Goal: Complete application form: Complete application form

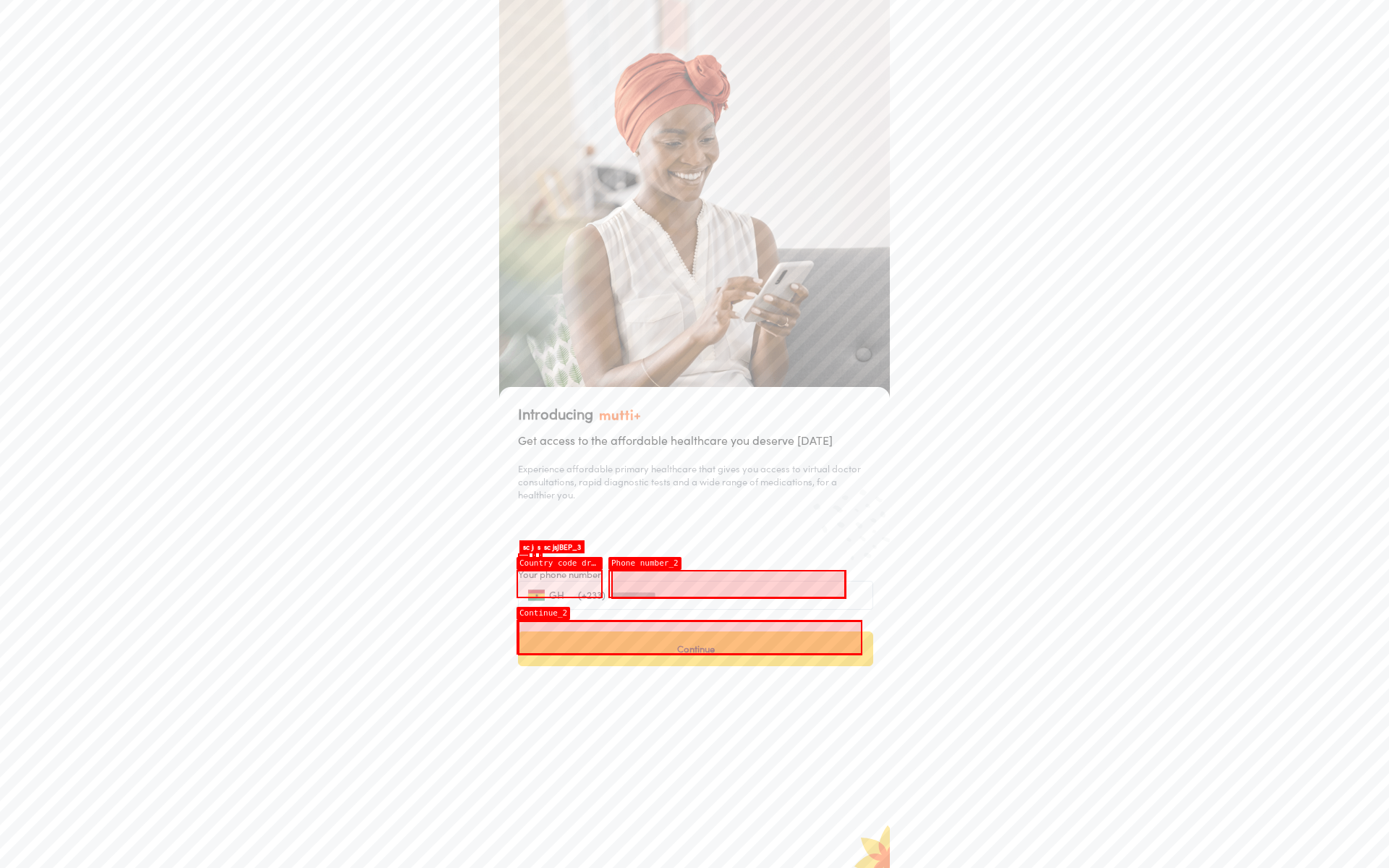
click at [728, 584] on input "tel" at bounding box center [734, 595] width 246 height 29
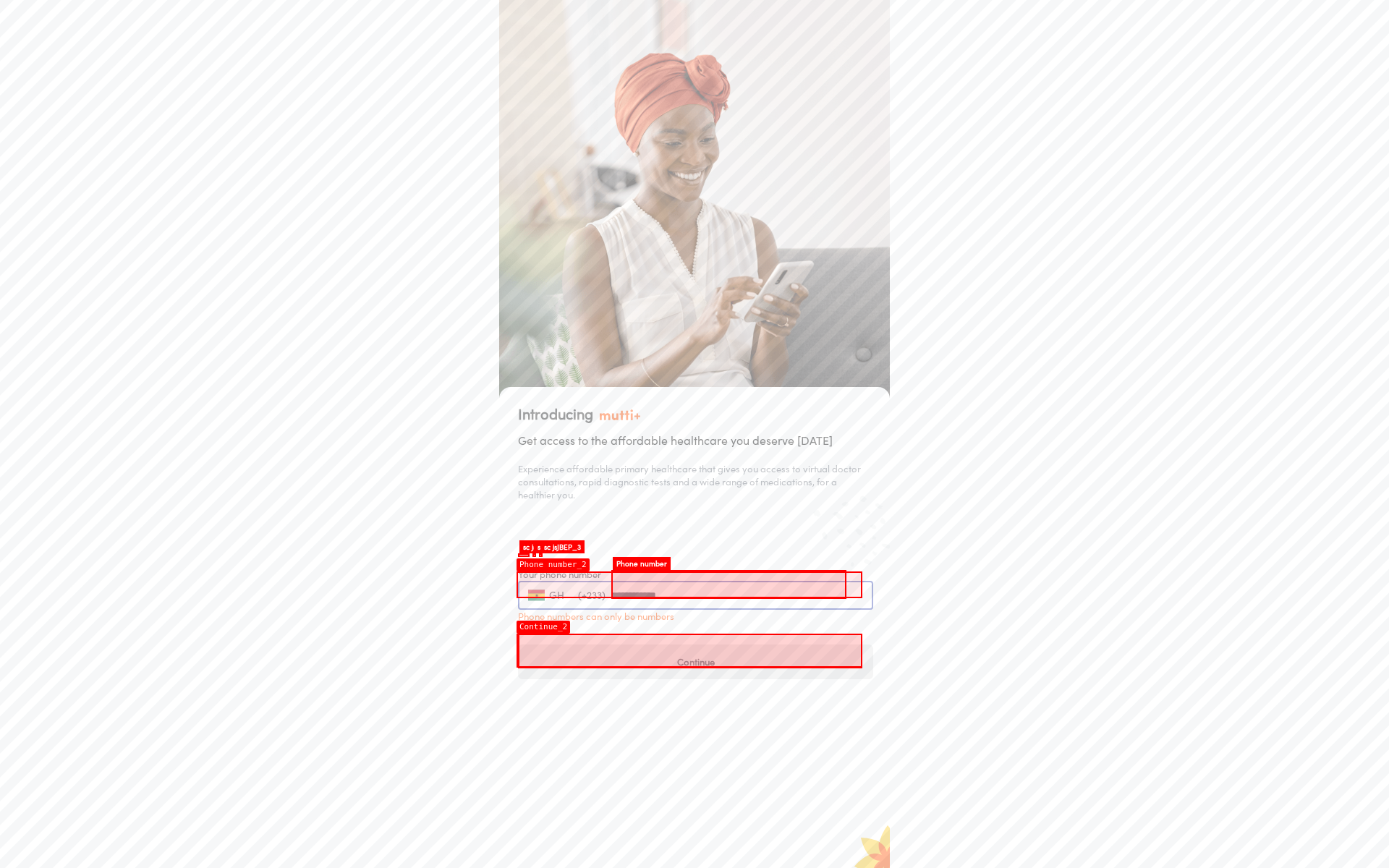
click at [728, 584] on input "**********" at bounding box center [734, 595] width 246 height 29
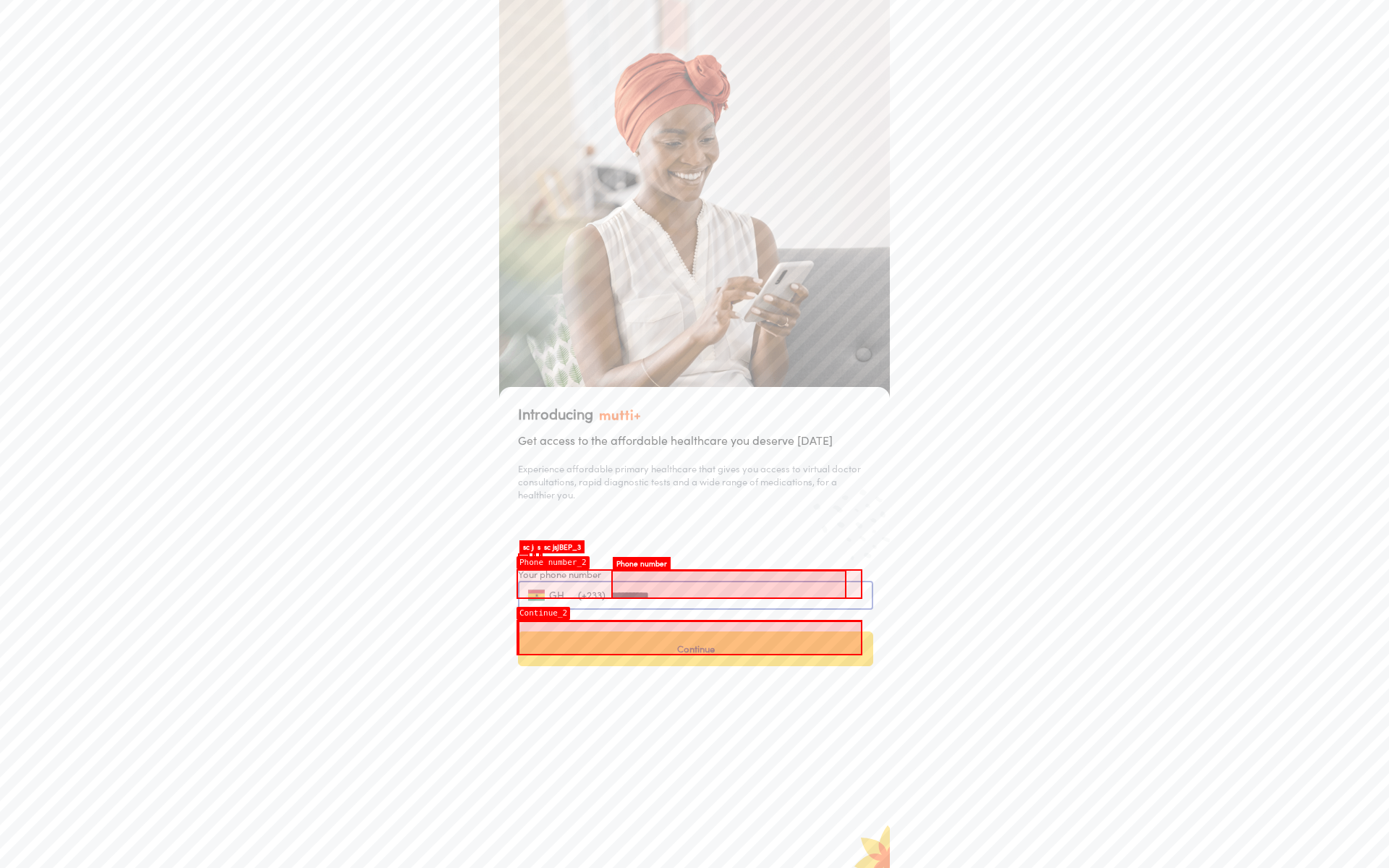
type input "**********"
click at [690, 637] on button "Continue" at bounding box center [695, 648] width 355 height 35
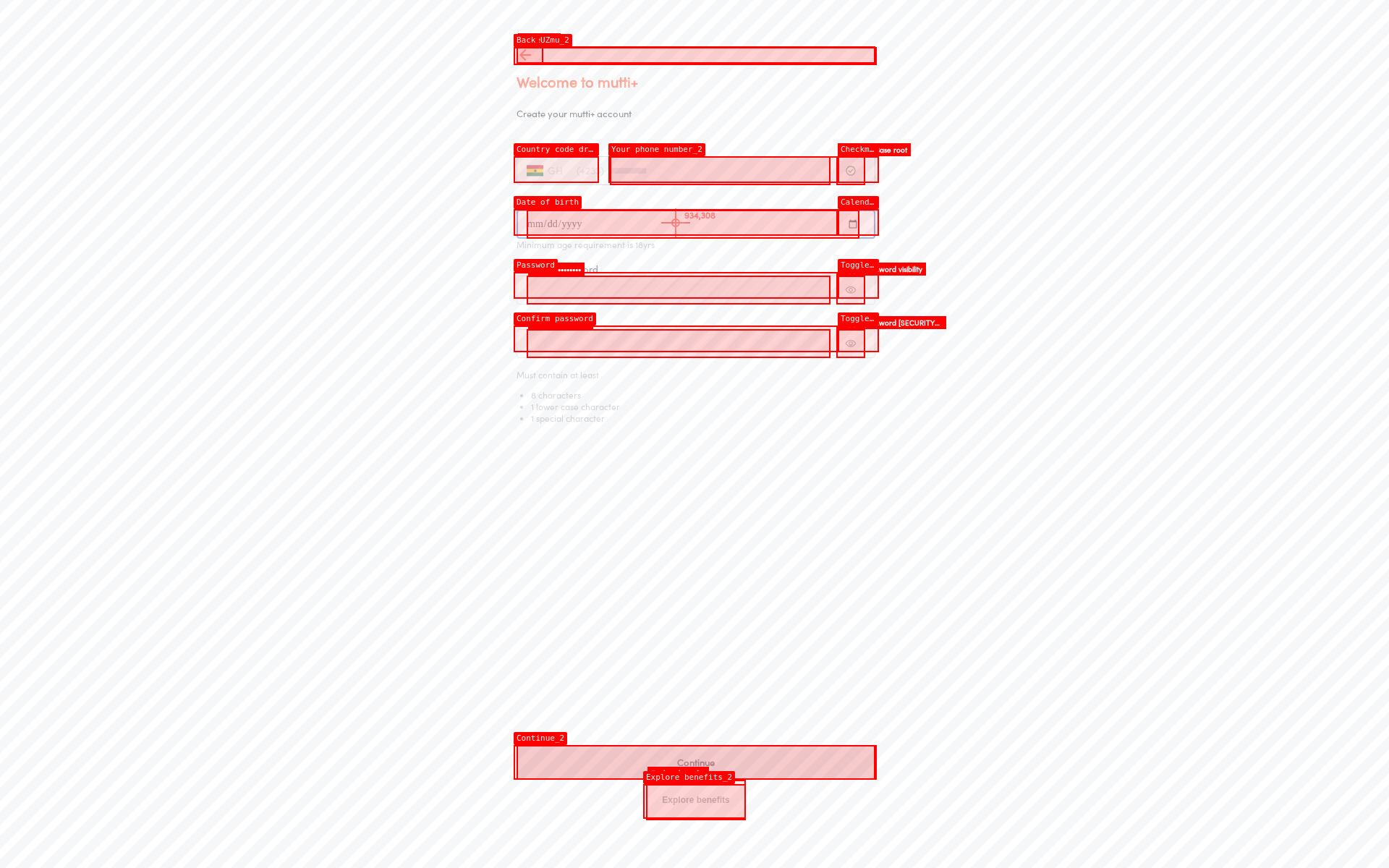
click at [675, 223] on input "date" at bounding box center [693, 224] width 333 height 29
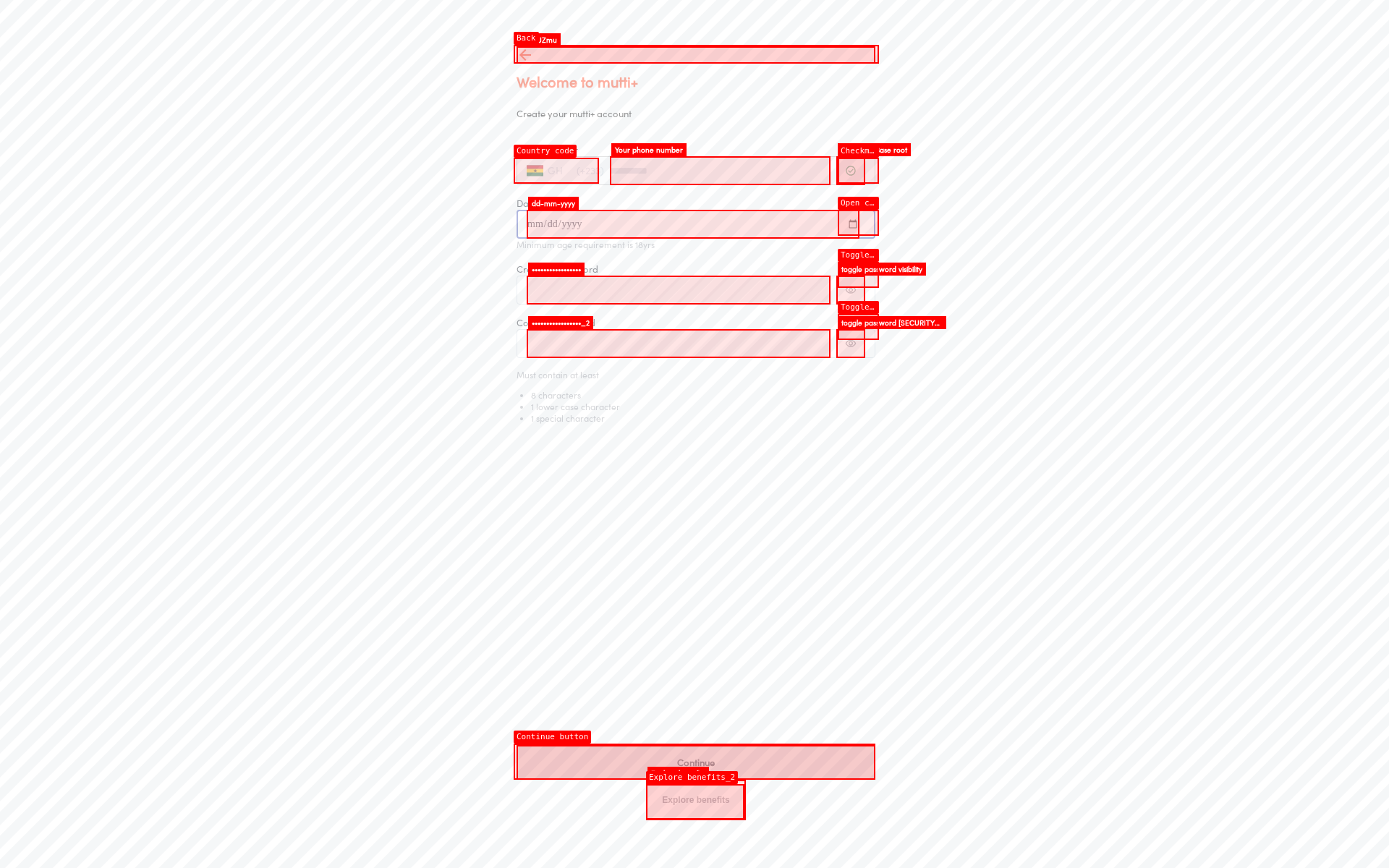
type input "**********"
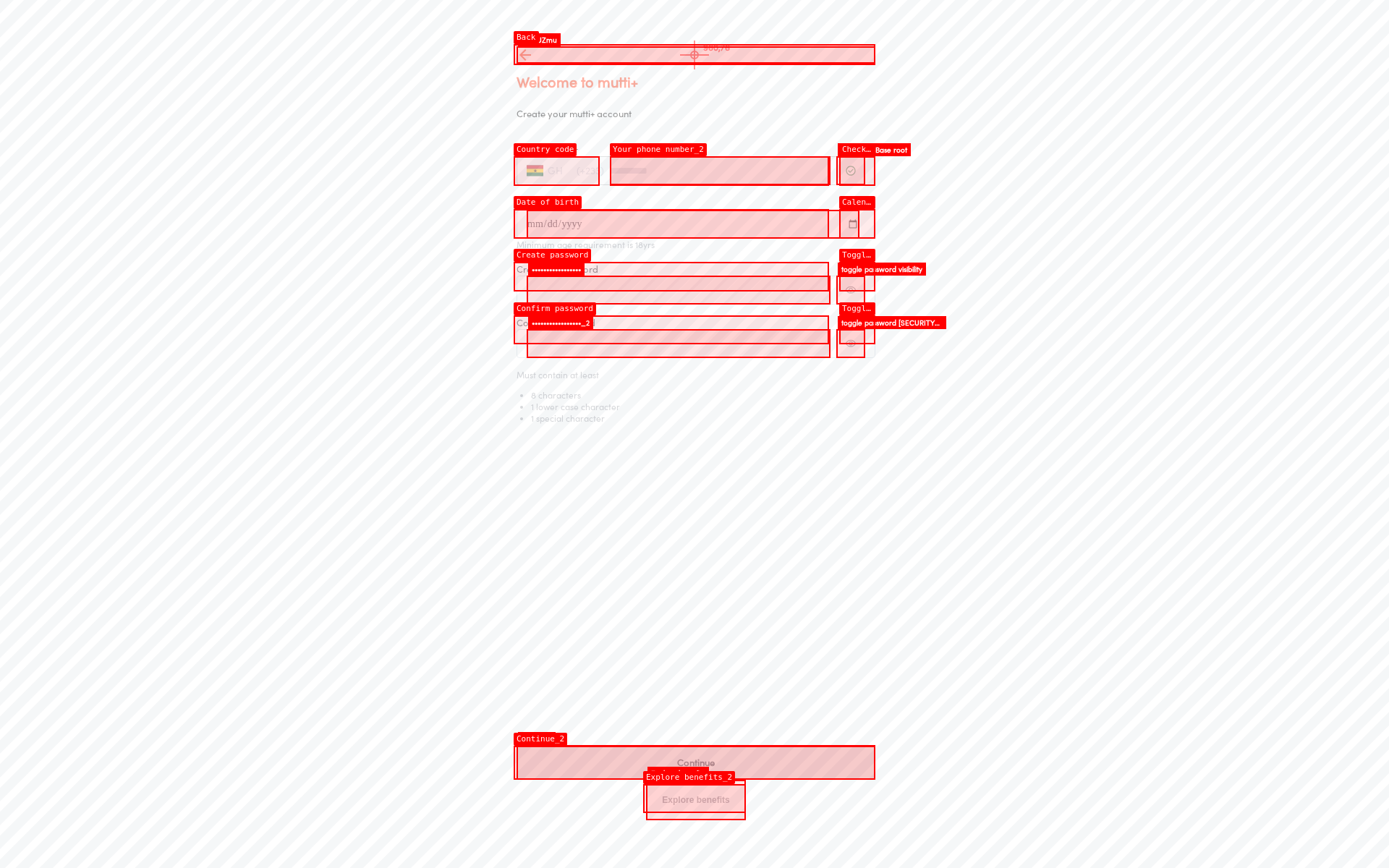
click at [694, 55] on button at bounding box center [695, 55] width 359 height 18
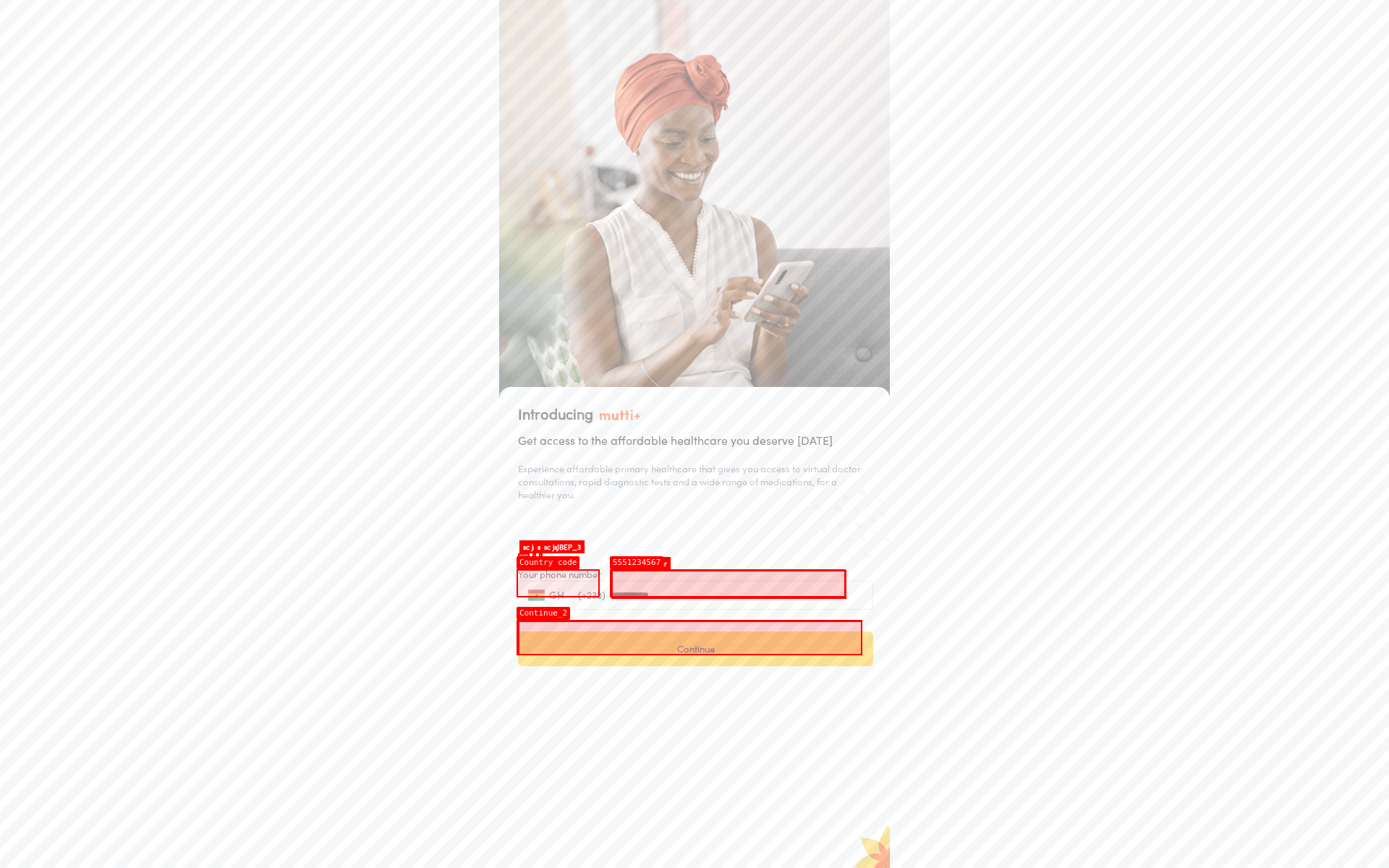
click at [690, 637] on button "Continue" at bounding box center [695, 648] width 355 height 35
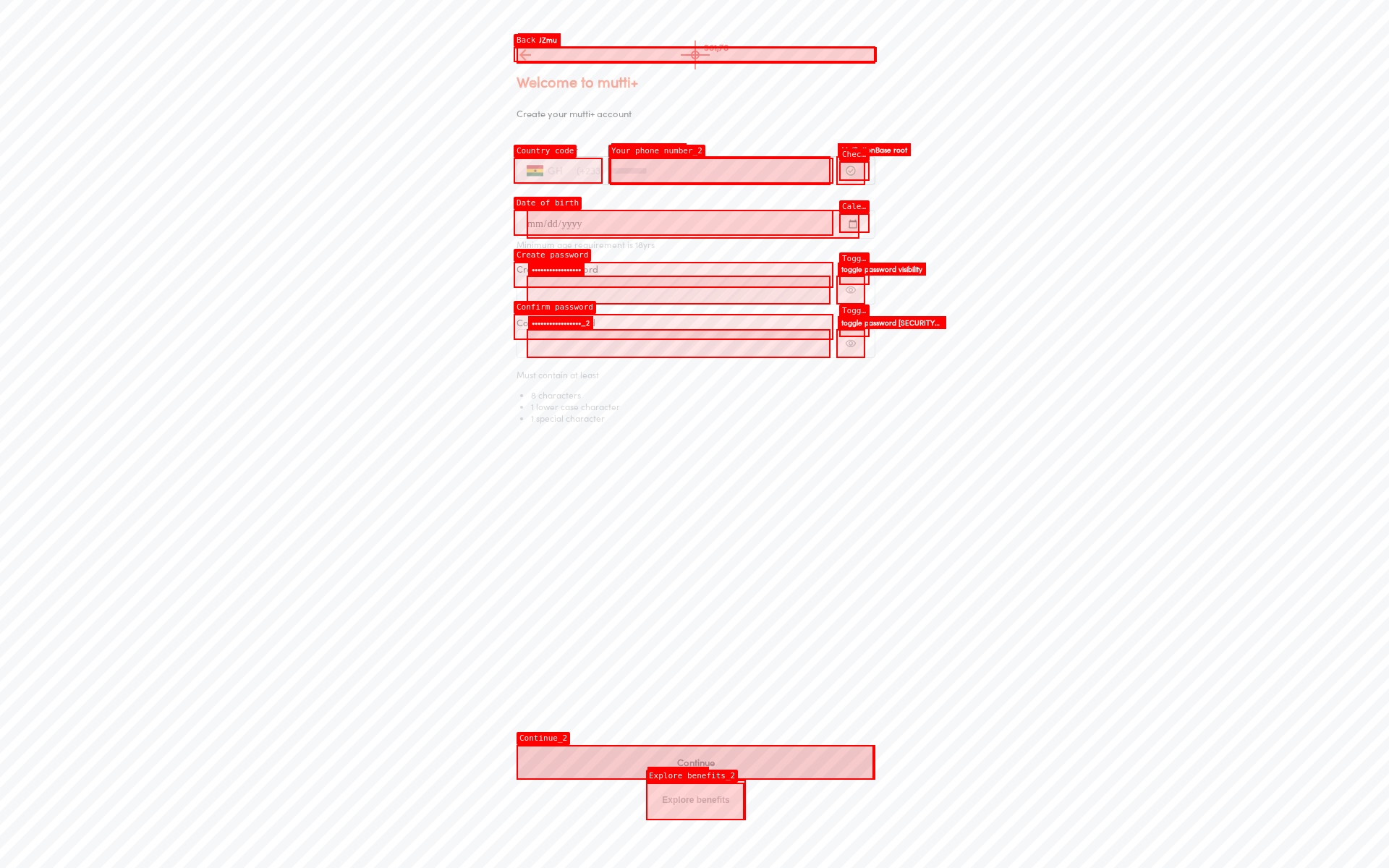
click at [695, 55] on button at bounding box center [695, 55] width 359 height 18
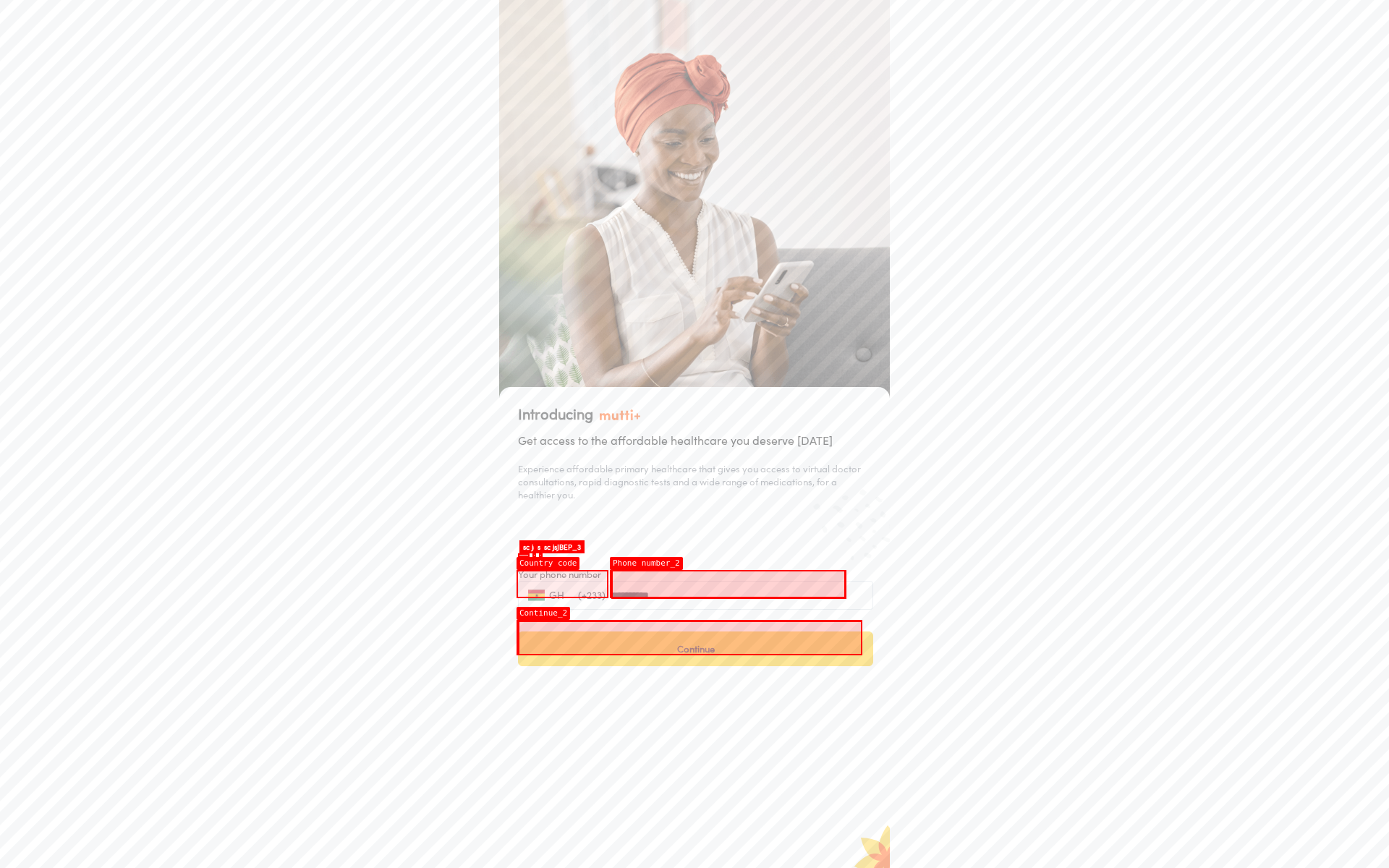
click at [690, 637] on button "Continue" at bounding box center [695, 648] width 355 height 35
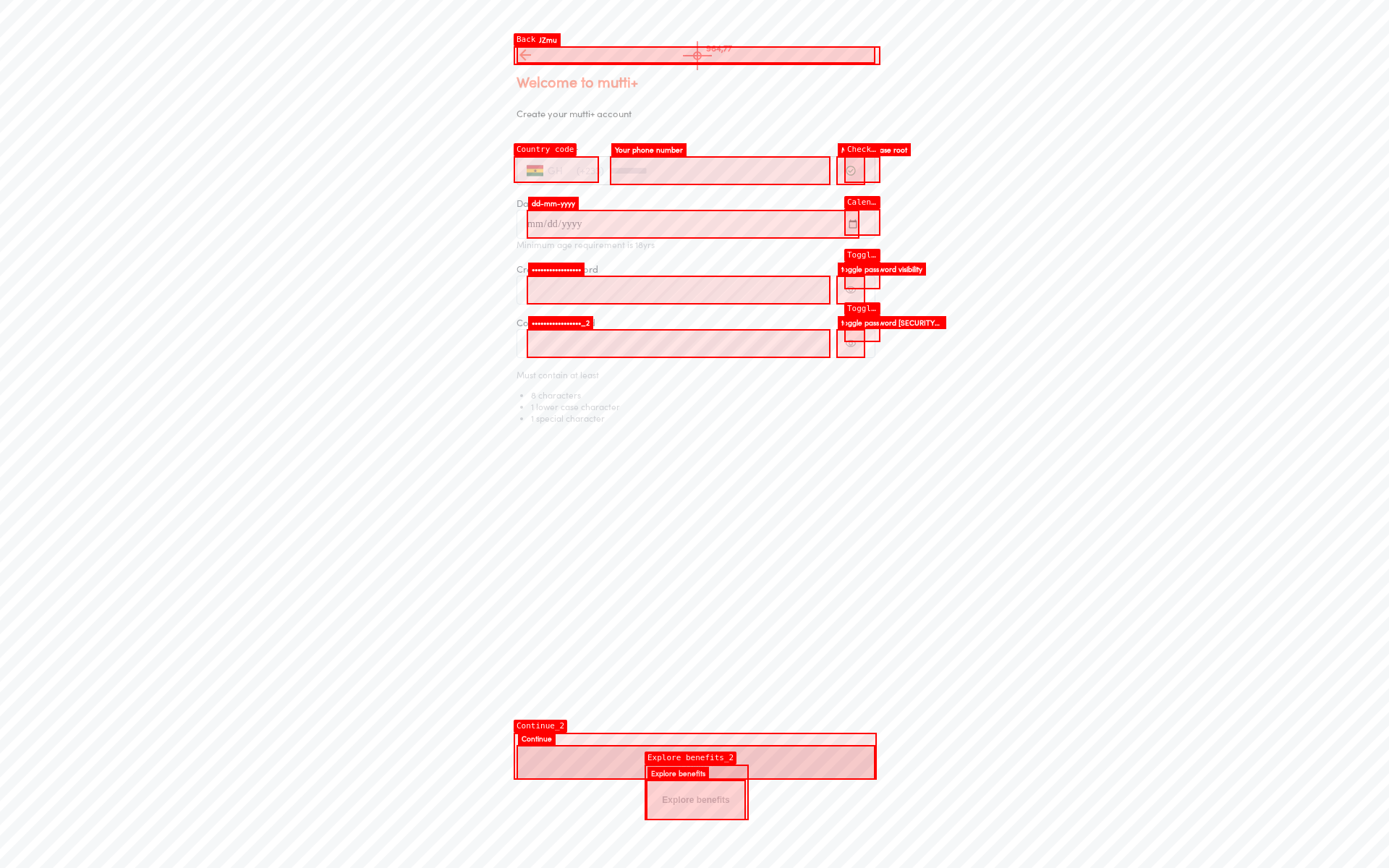
click at [697, 56] on button at bounding box center [695, 55] width 359 height 18
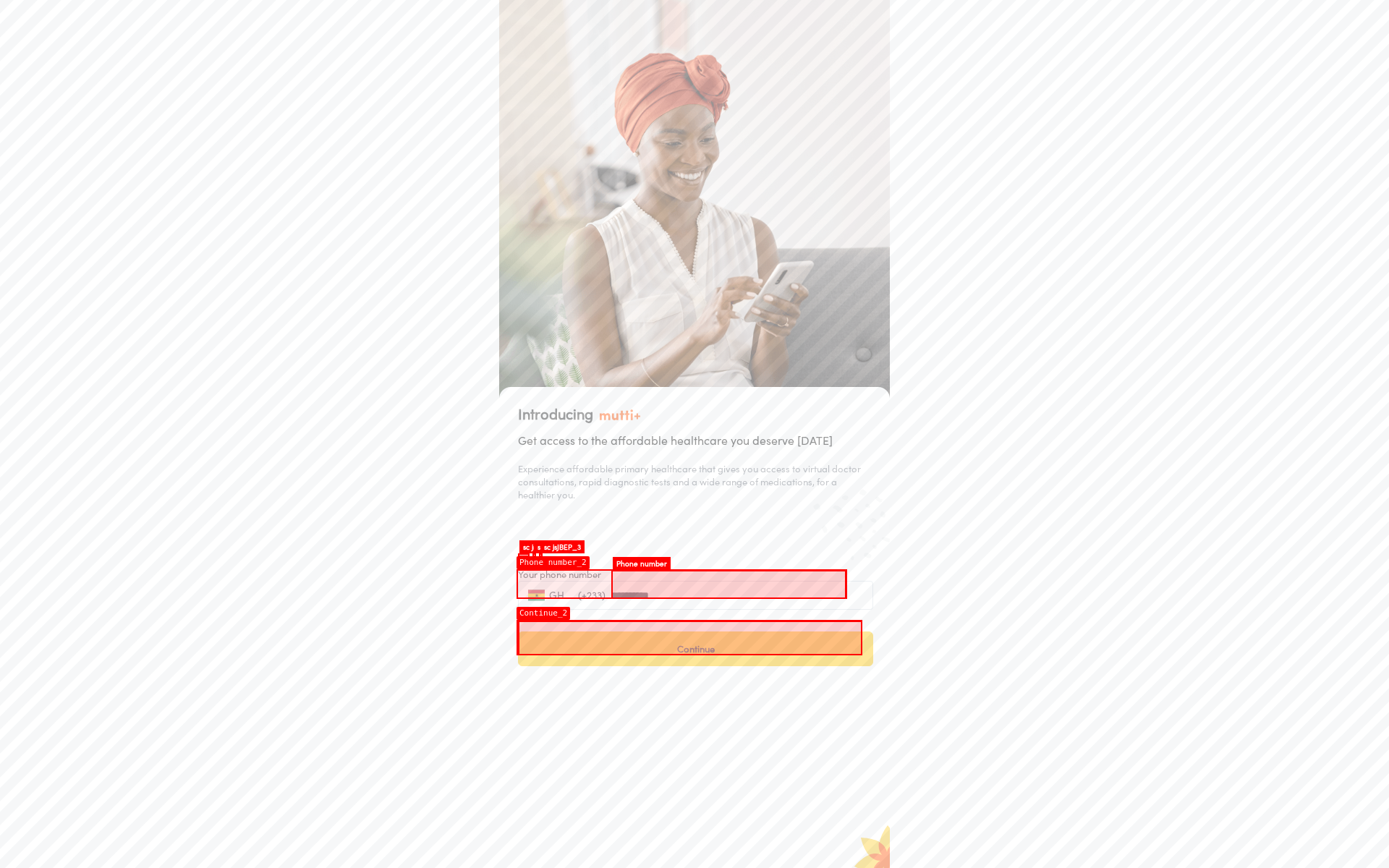
click at [690, 637] on button "Continue" at bounding box center [695, 648] width 355 height 35
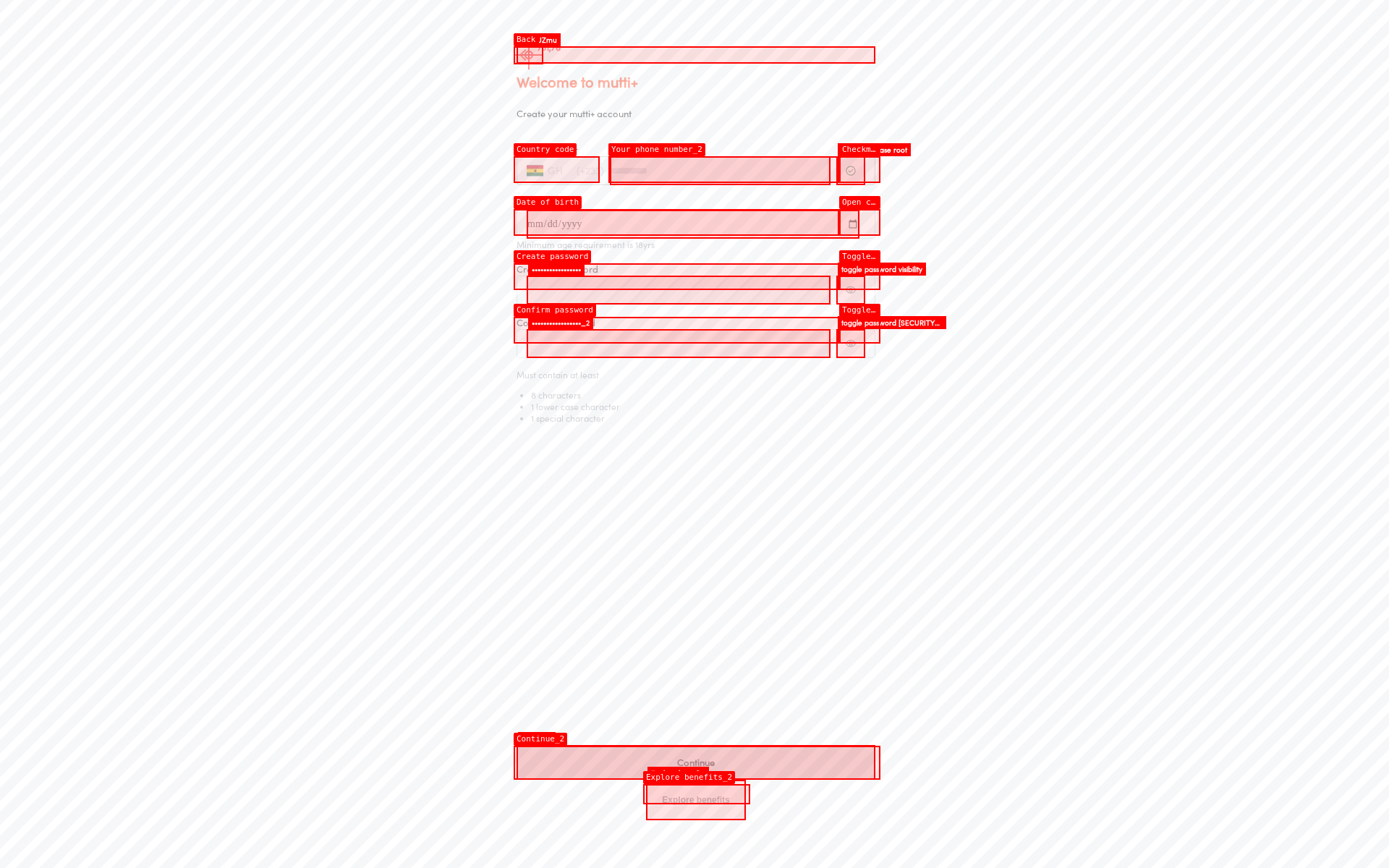
click at [529, 55] on icon at bounding box center [525, 55] width 12 height 12
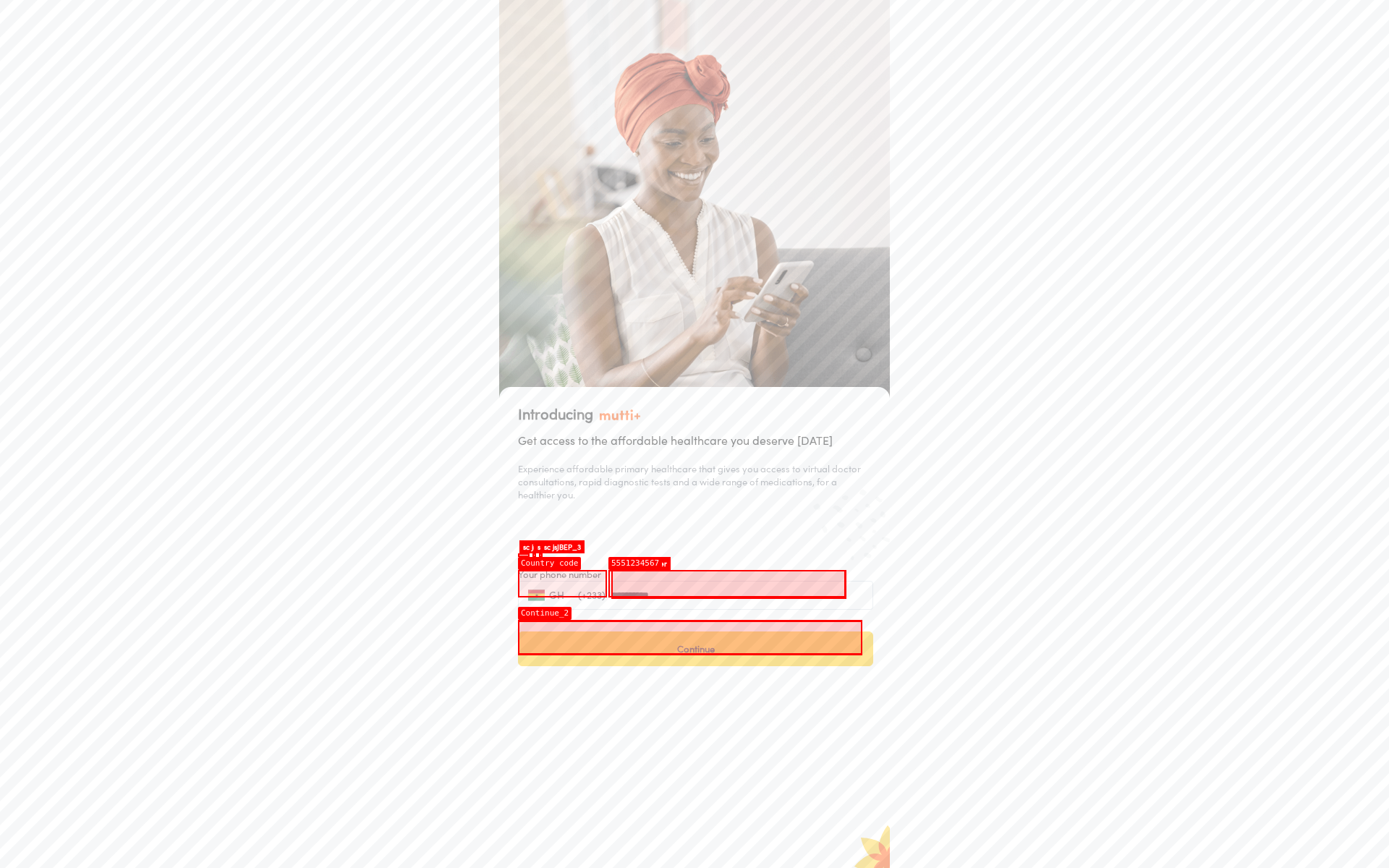
click at [690, 637] on button "Continue" at bounding box center [695, 648] width 355 height 35
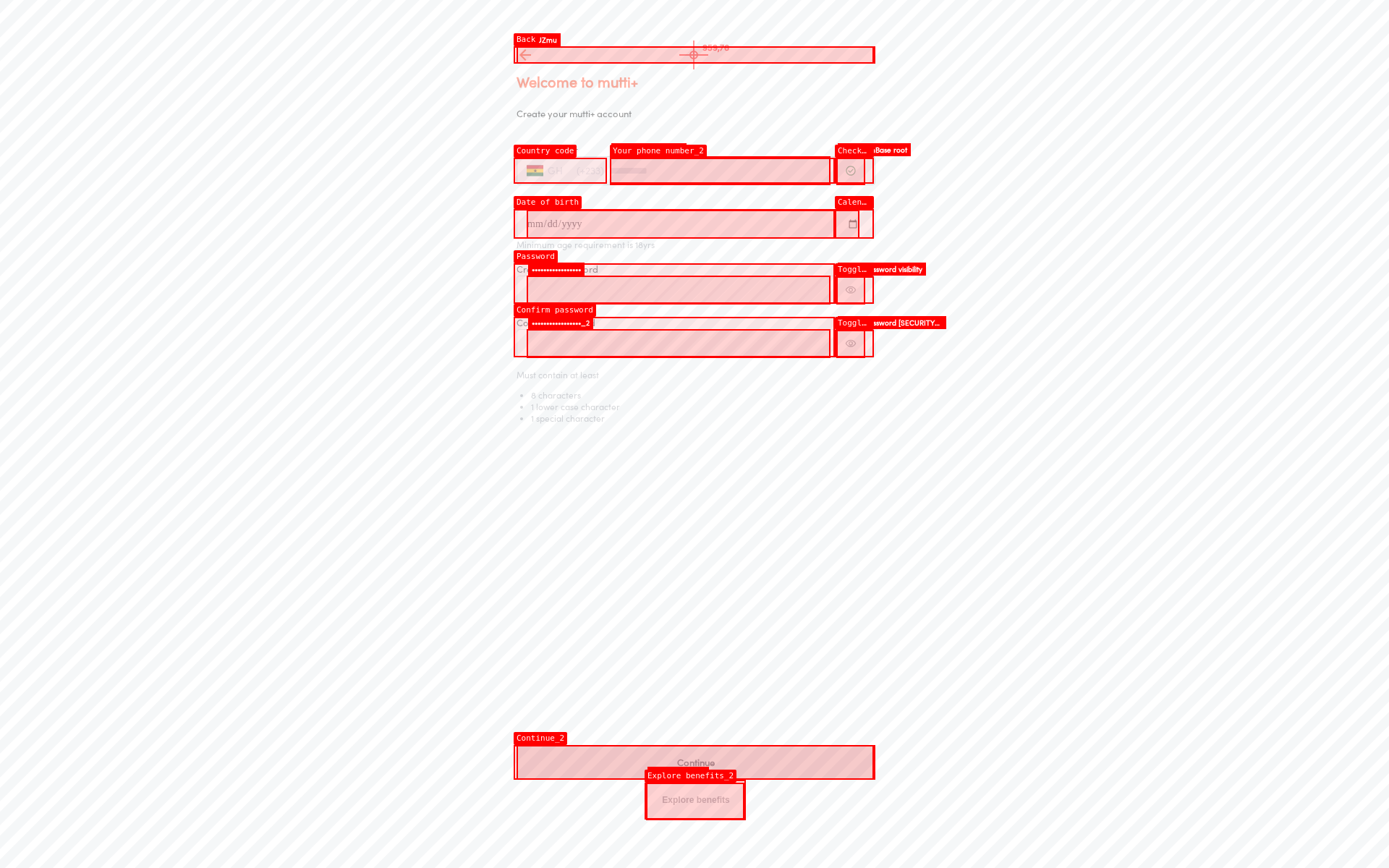
click at [694, 55] on button at bounding box center [695, 55] width 359 height 18
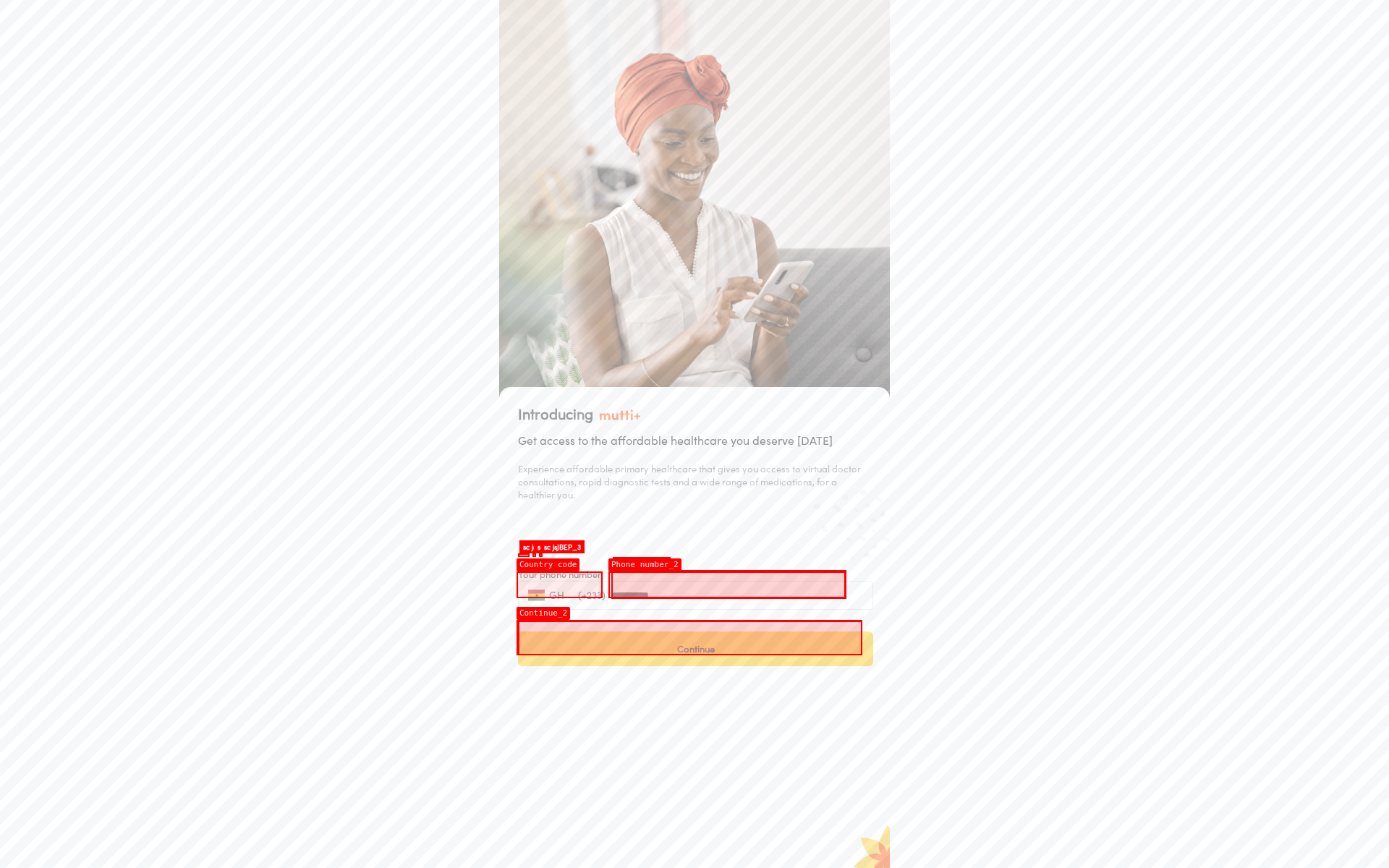
click at [690, 637] on button "Continue" at bounding box center [695, 648] width 355 height 35
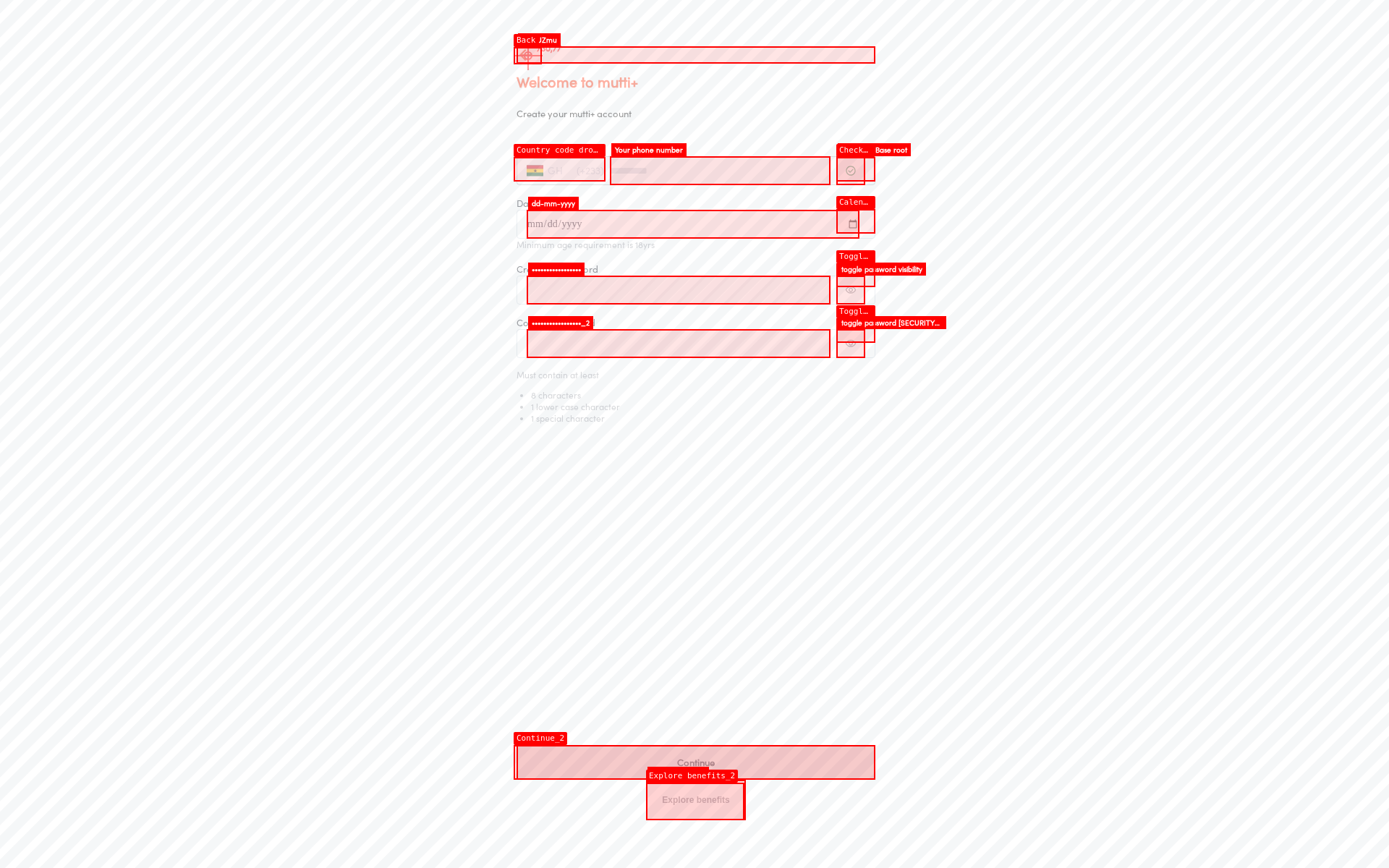
click at [528, 56] on icon at bounding box center [525, 55] width 12 height 12
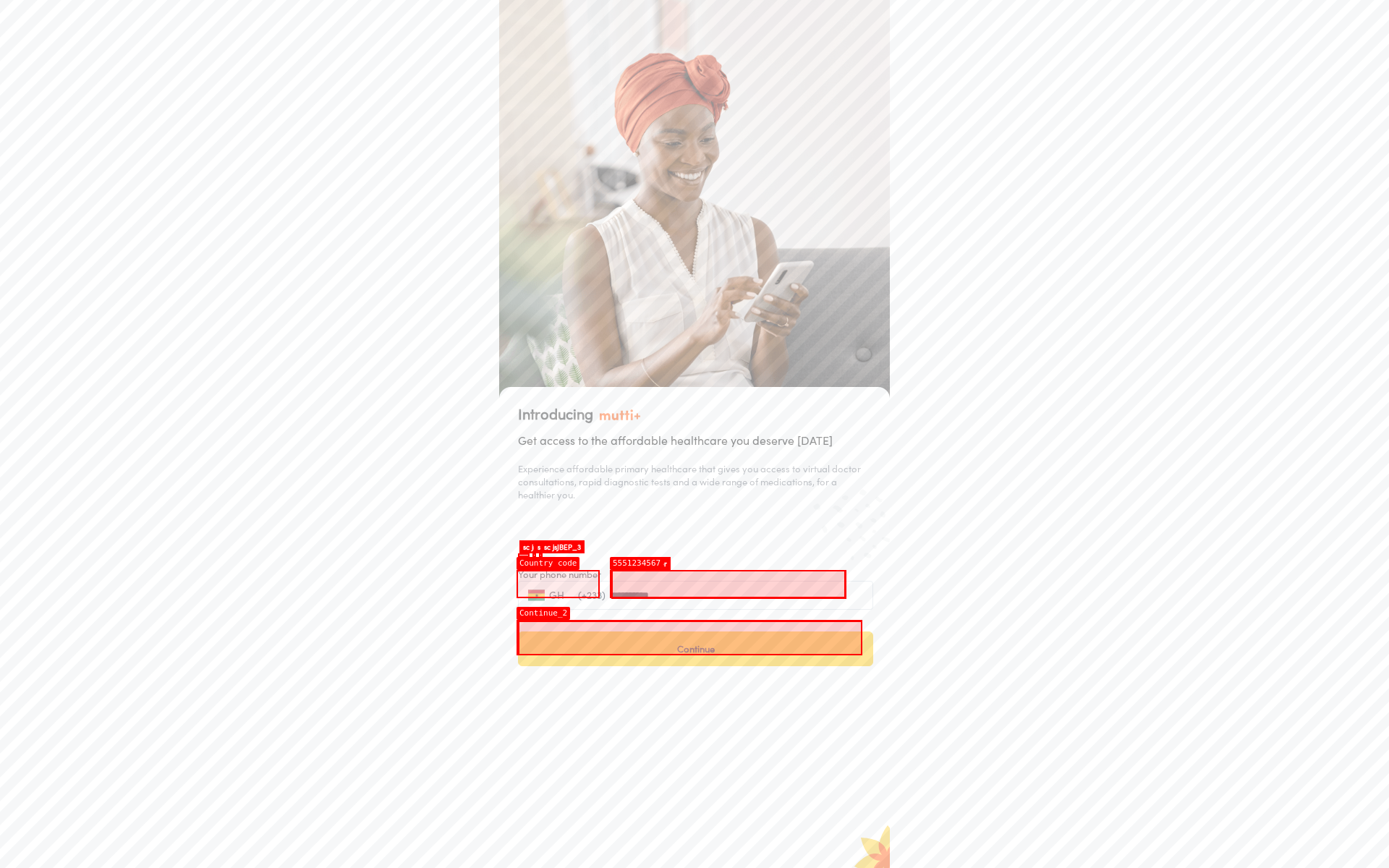
click at [690, 637] on button "Continue" at bounding box center [695, 648] width 355 height 35
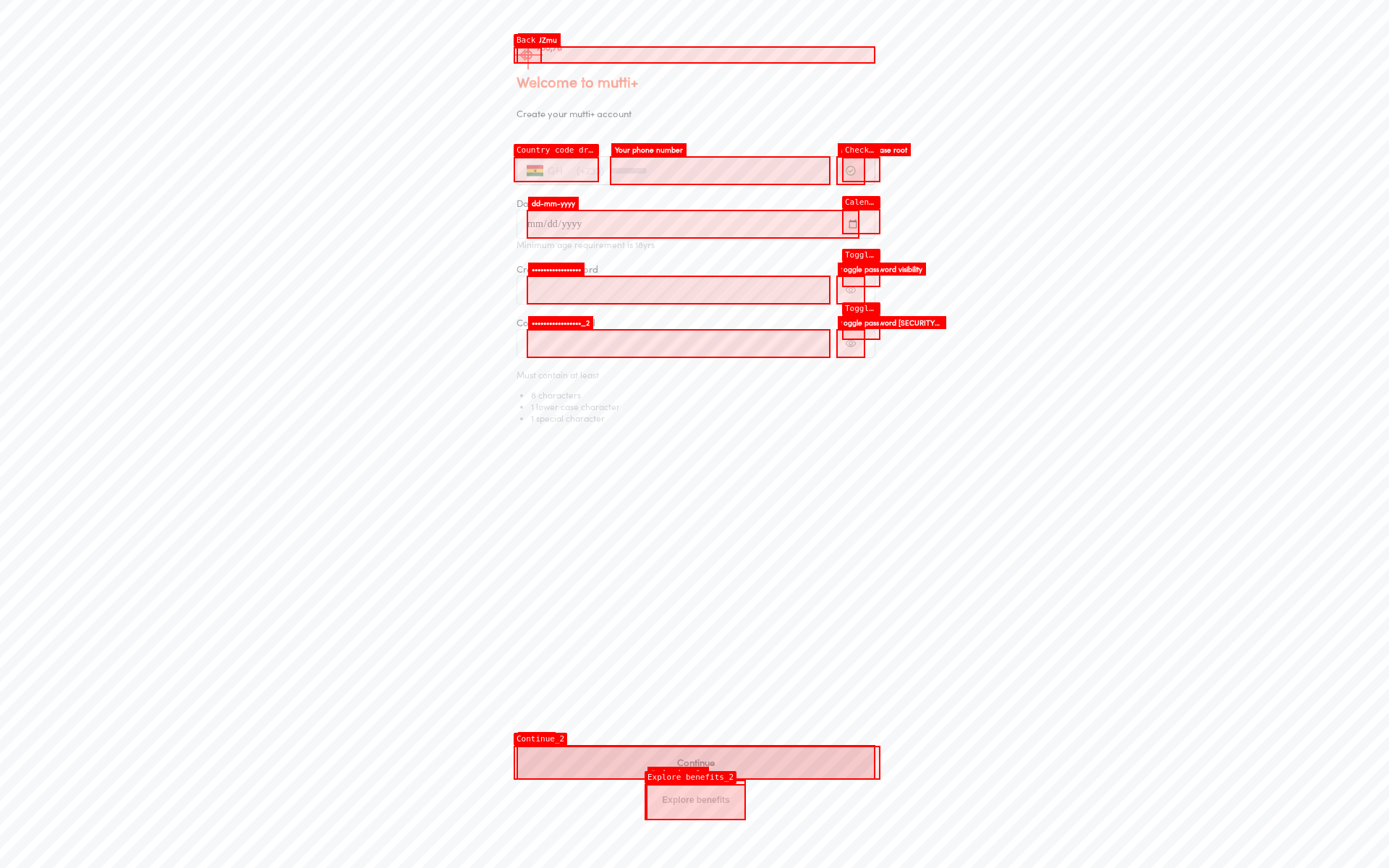
click at [528, 55] on icon at bounding box center [525, 55] width 12 height 12
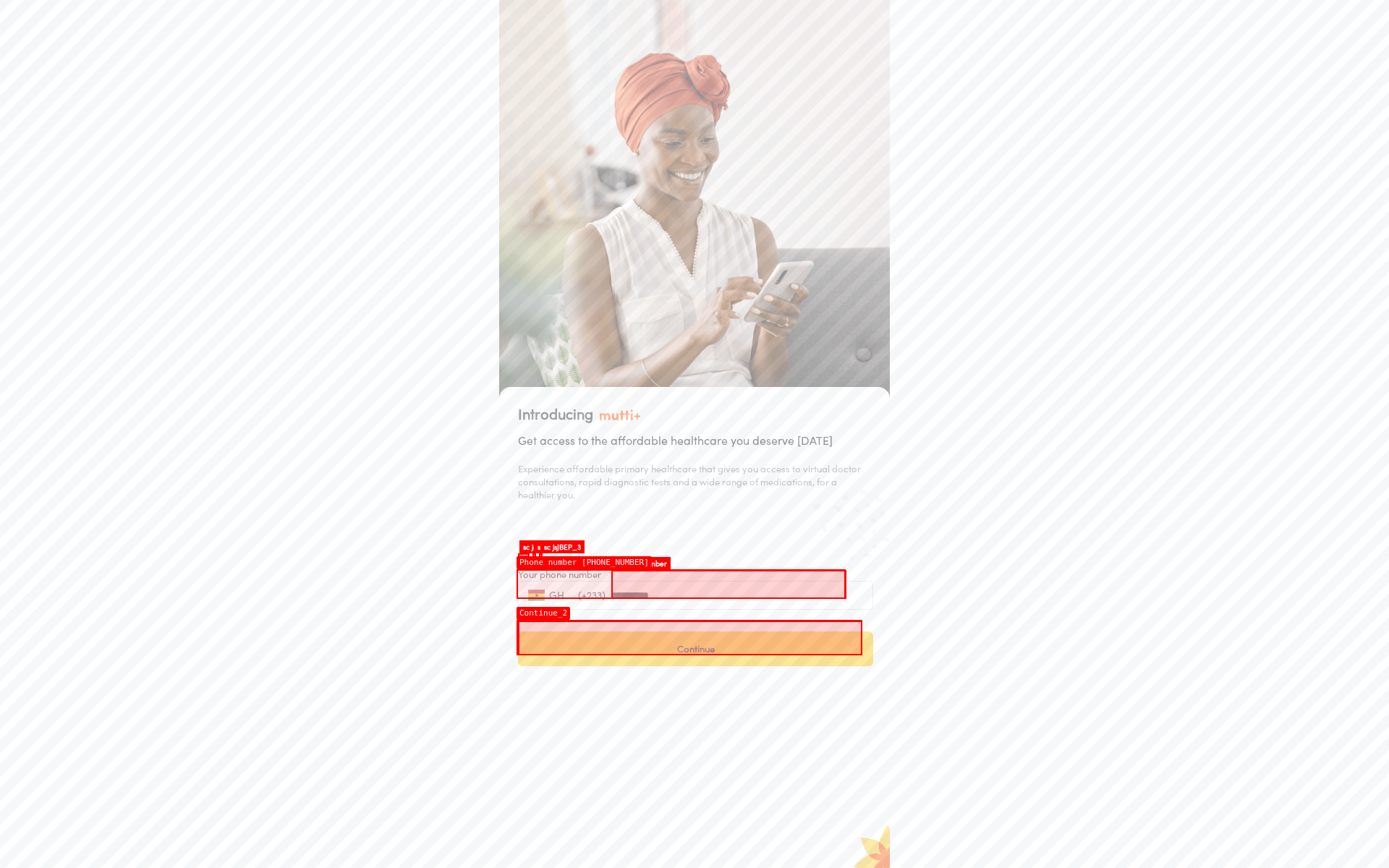
click at [524, 564] on button at bounding box center [524, 565] width 12 height 4
click at [541, 564] on button at bounding box center [541, 565] width 4 height 4
click at [68, 428] on div "**********" at bounding box center [694, 434] width 1389 height 868
click at [526, 564] on button at bounding box center [526, 565] width 4 height 4
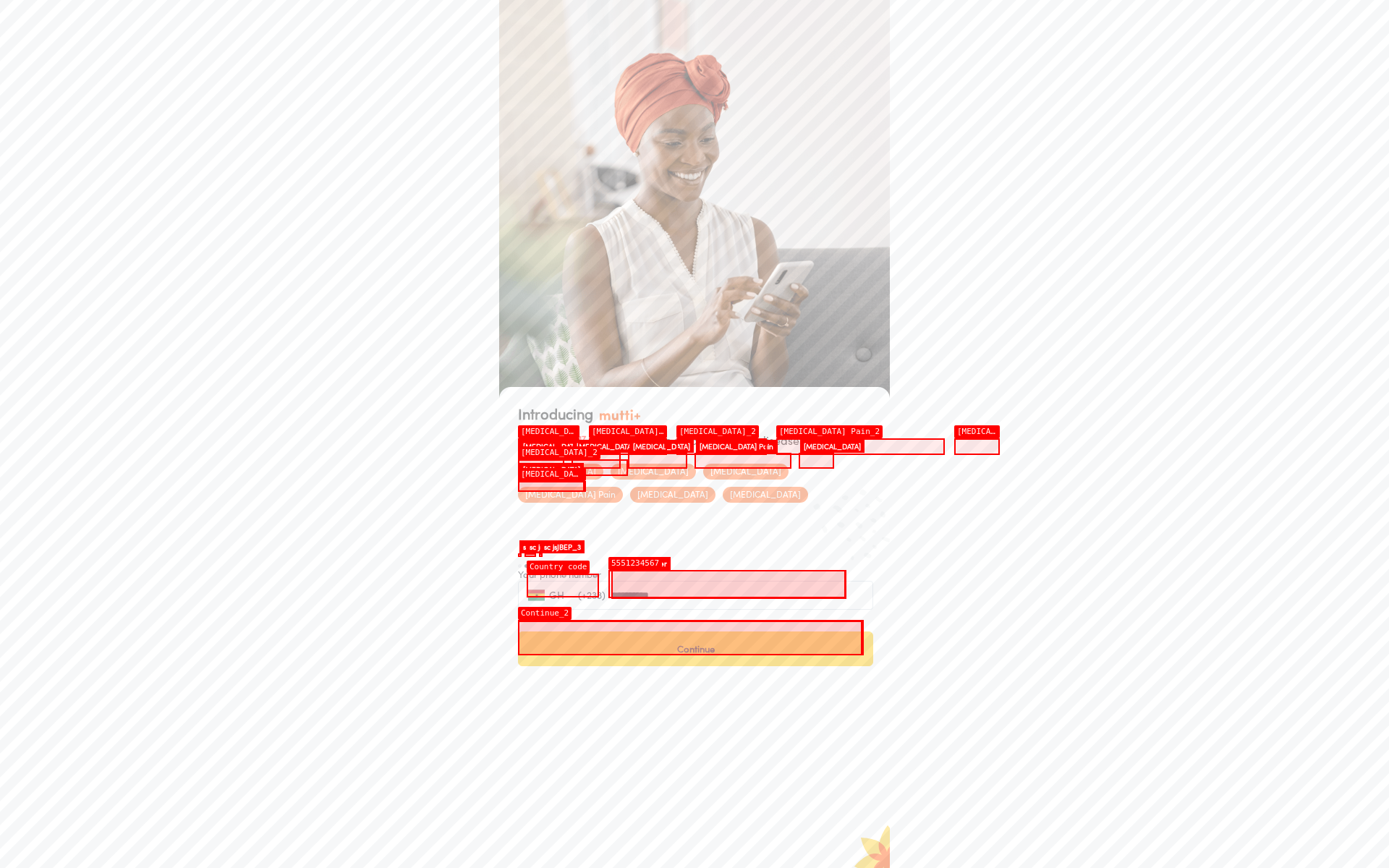
click at [548, 446] on div "For GHS 25, you get access to medications for diseases such as Malaria Diabetes…" at bounding box center [695, 498] width 355 height 132
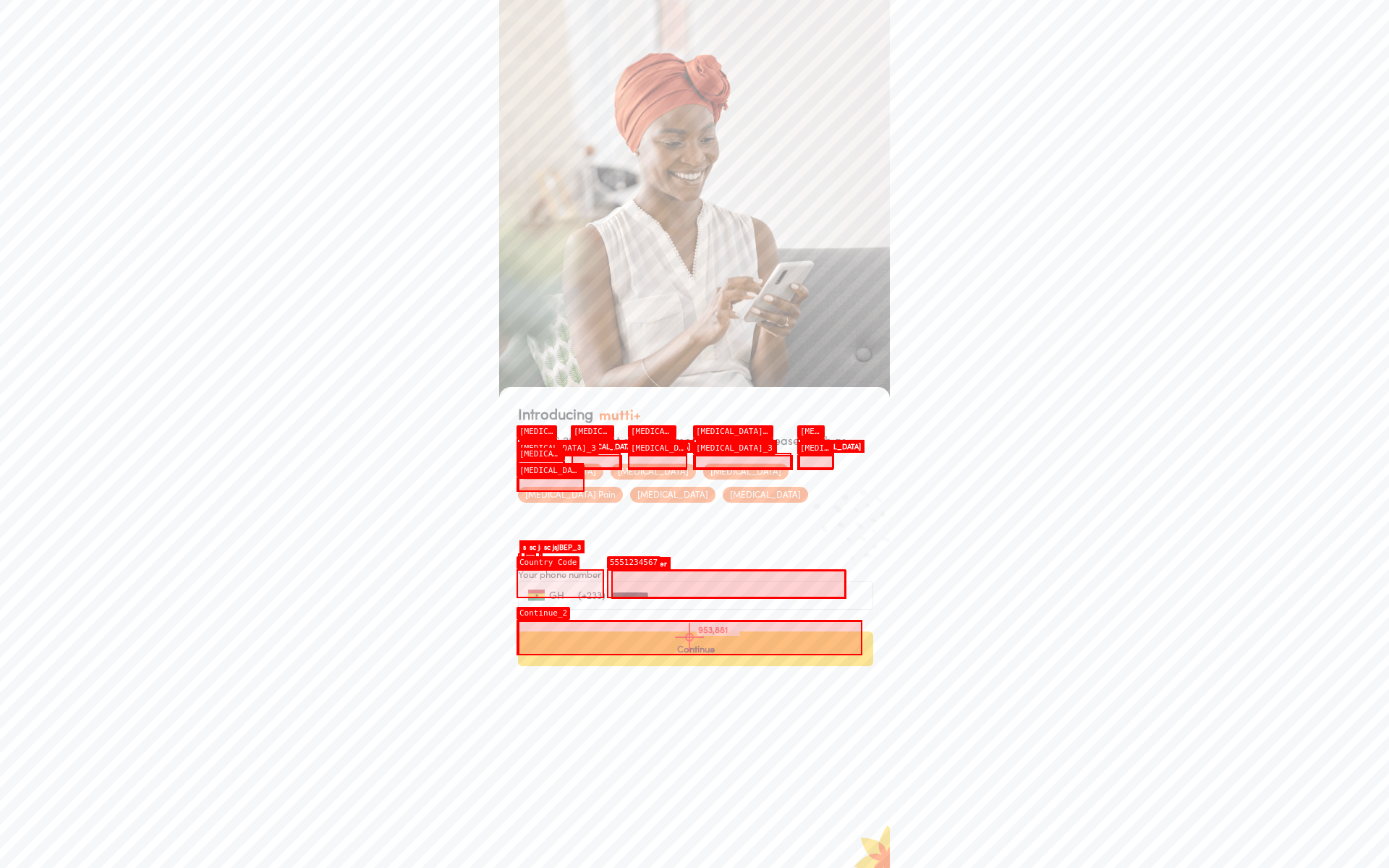
click at [689, 637] on button "Continue" at bounding box center [695, 648] width 355 height 35
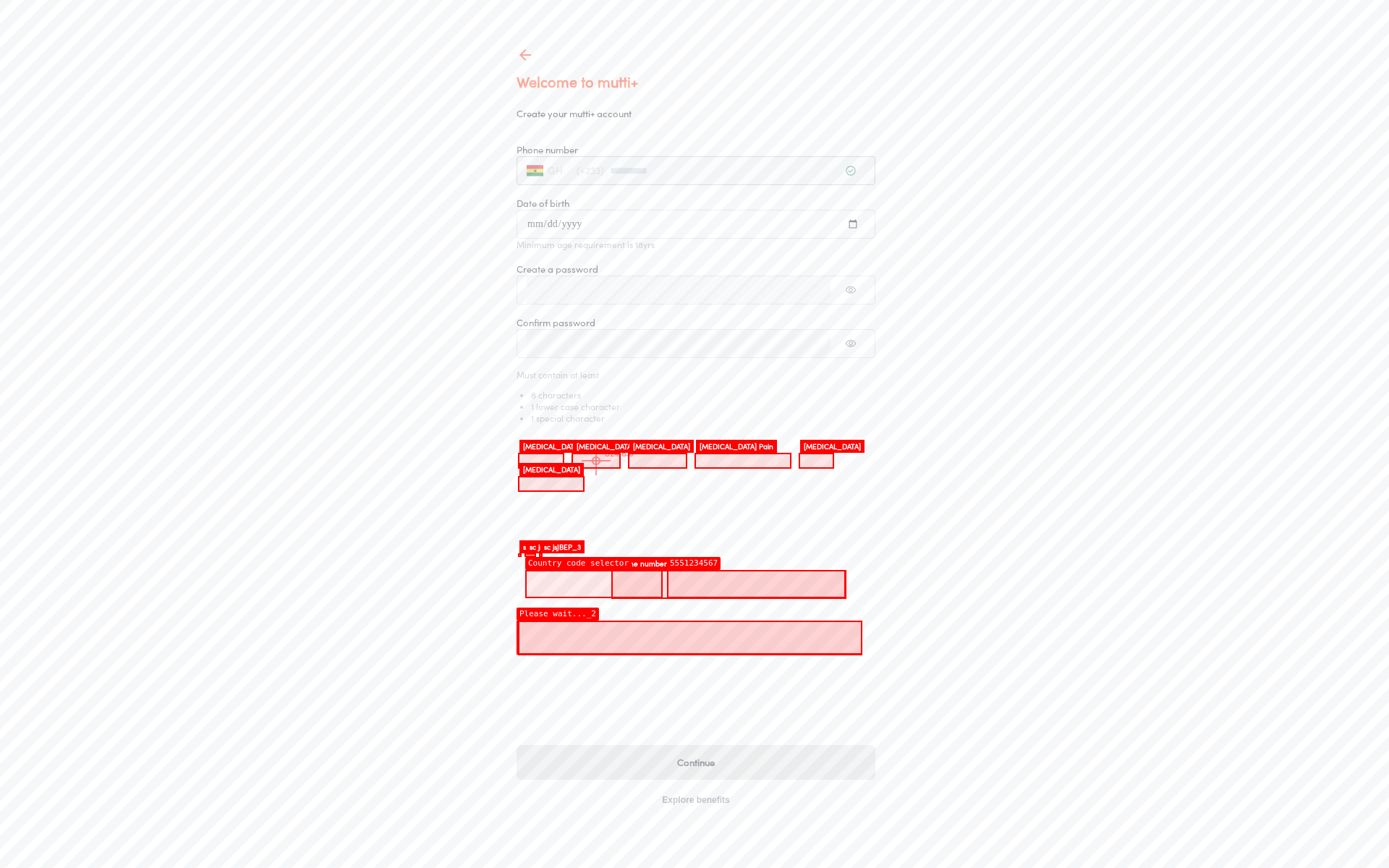
click at [596, 461] on div "**********" at bounding box center [695, 473] width 359 height 694
